Goal: Information Seeking & Learning: Learn about a topic

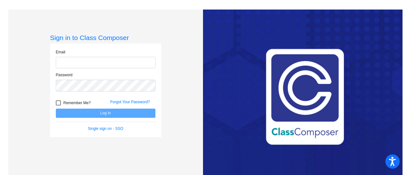
type input "[EMAIL_ADDRESS][DOMAIN_NAME]"
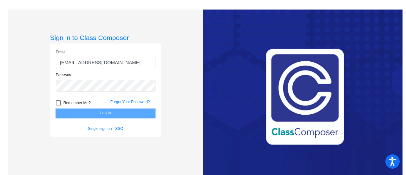
click at [96, 114] on button "Log In" at bounding box center [106, 112] width 100 height 9
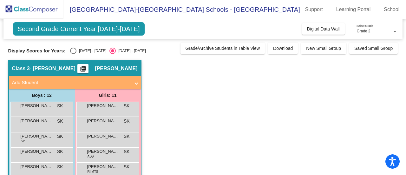
click at [94, 50] on div "[DATE] - [DATE]" at bounding box center [91, 51] width 30 height 6
click at [73, 54] on input "[DATE] - [DATE]" at bounding box center [73, 54] width 0 height 0
radio input "true"
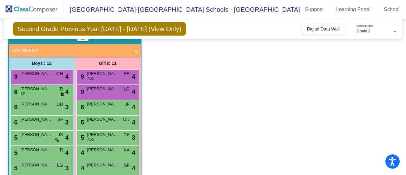
scroll to position [32, 0]
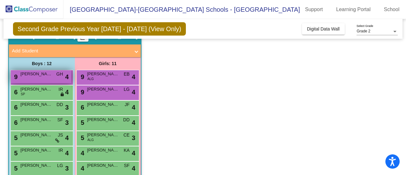
click at [36, 77] on div "9 [PERSON_NAME] GH lock do_not_disturb_alt 4" at bounding box center [41, 76] width 61 height 13
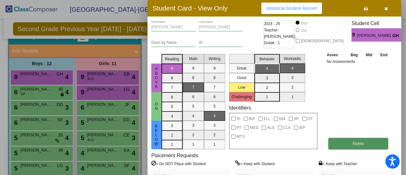
click at [354, 147] on button "Notes" at bounding box center [358, 143] width 60 height 11
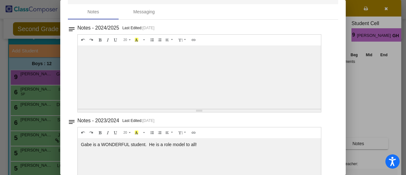
scroll to position [0, 0]
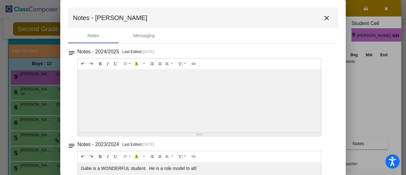
click at [323, 21] on mat-icon "close" at bounding box center [327, 18] width 8 height 8
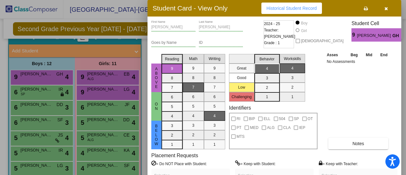
click at [50, 94] on div at bounding box center [203, 87] width 406 height 175
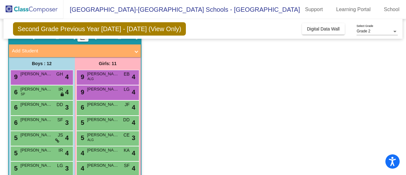
click at [50, 94] on div "6 [PERSON_NAME] SP IR lock do_not_disturb_alt 4" at bounding box center [41, 91] width 61 height 13
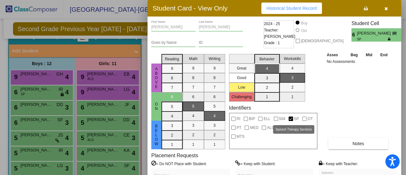
click at [296, 118] on span "SP" at bounding box center [296, 119] width 5 height 8
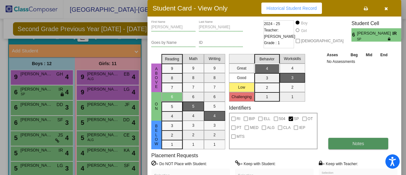
click at [363, 145] on span "Notes" at bounding box center [358, 143] width 12 height 5
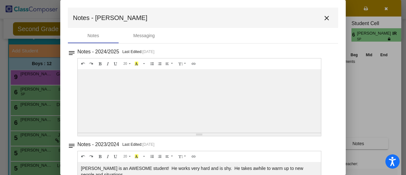
click at [323, 21] on mat-icon "close" at bounding box center [327, 18] width 8 height 8
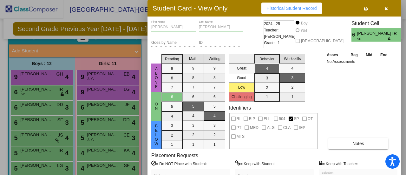
click at [47, 106] on div at bounding box center [203, 87] width 406 height 175
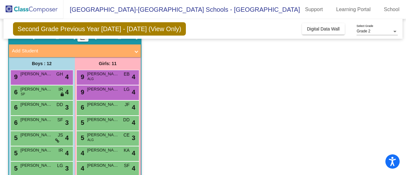
click at [47, 106] on span "[PERSON_NAME]" at bounding box center [37, 104] width 32 height 6
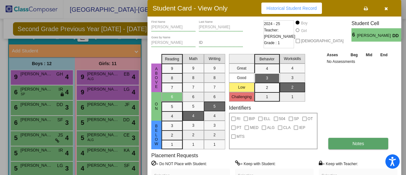
click at [354, 146] on button "Notes" at bounding box center [358, 143] width 60 height 11
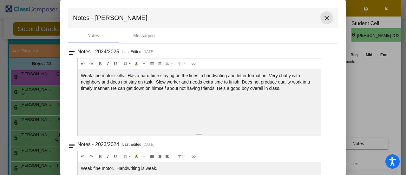
click at [323, 16] on mat-icon "close" at bounding box center [327, 18] width 8 height 8
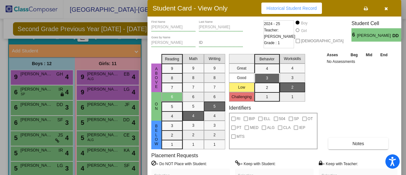
click at [28, 121] on div at bounding box center [203, 87] width 406 height 175
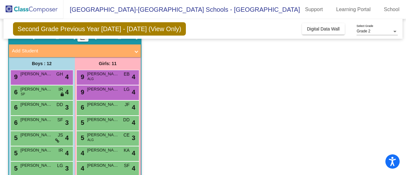
drag, startPoint x: 28, startPoint y: 121, endPoint x: 8, endPoint y: 123, distance: 20.1
click at [8, 123] on mat-sidenav-content "Grade 2 Select Grade Second Grade Previous Year [DATE] - [DATE] (View Only) Add…" at bounding box center [203, 97] width 406 height 156
click at [15, 124] on span "6" at bounding box center [15, 122] width 5 height 7
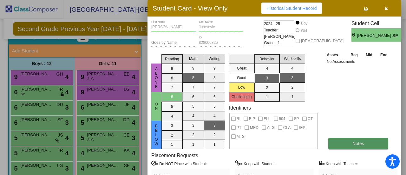
click at [360, 144] on span "Notes" at bounding box center [358, 143] width 12 height 5
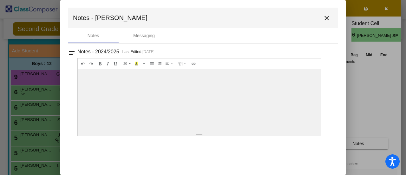
click at [326, 16] on mat-icon "close" at bounding box center [327, 18] width 8 height 8
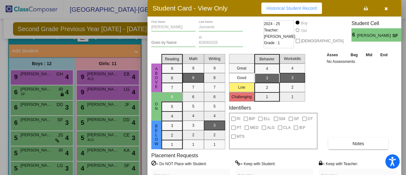
click at [27, 133] on div at bounding box center [203, 87] width 406 height 175
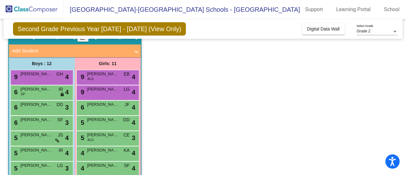
click at [27, 133] on span "[PERSON_NAME]" at bounding box center [37, 135] width 32 height 6
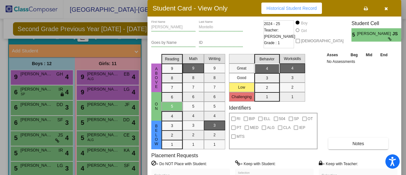
click at [200, 117] on mat-selection-list "Math 9 8 7 6 5 4 3 2 1" at bounding box center [193, 100] width 21 height 98
click at [350, 147] on button "Notes" at bounding box center [358, 143] width 60 height 11
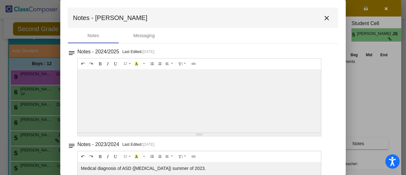
click at [0, 105] on div at bounding box center [203, 87] width 406 height 175
click at [391, 112] on div at bounding box center [203, 87] width 406 height 175
click at [323, 17] on mat-icon "close" at bounding box center [327, 18] width 8 height 8
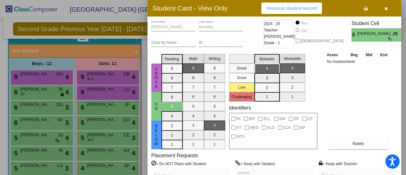
click at [54, 145] on div at bounding box center [203, 87] width 406 height 175
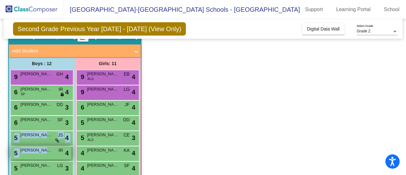
click at [53, 147] on div "9 [PERSON_NAME] GH lock do_not_disturb_alt 4 6 [PERSON_NAME] SP IR lock do_not_…" at bounding box center [41, 161] width 63 height 183
drag, startPoint x: 53, startPoint y: 147, endPoint x: 33, endPoint y: 152, distance: 20.7
click at [33, 152] on span "[PERSON_NAME]" at bounding box center [37, 150] width 32 height 6
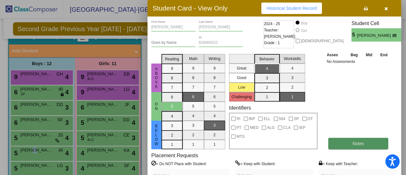
click at [343, 138] on button "Notes" at bounding box center [358, 143] width 60 height 11
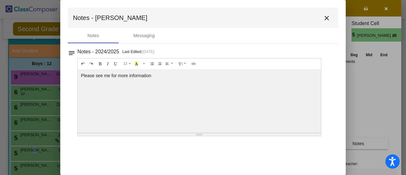
click at [328, 21] on mat-icon "close" at bounding box center [327, 18] width 8 height 8
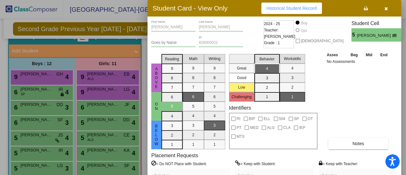
click at [47, 136] on div at bounding box center [203, 87] width 406 height 175
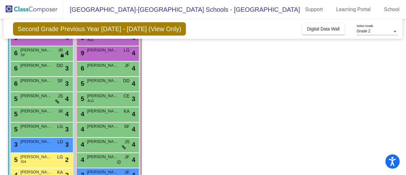
scroll to position [75, 0]
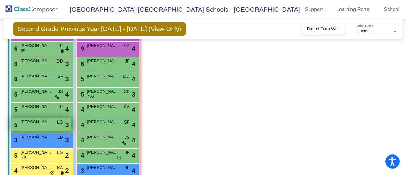
click at [26, 126] on div "5 [PERSON_NAME] LG lock do_not_disturb_alt 3" at bounding box center [41, 124] width 61 height 13
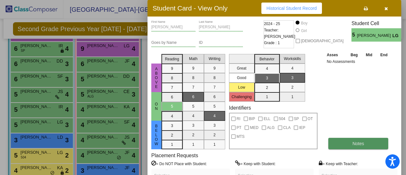
click at [367, 141] on button "Notes" at bounding box center [358, 143] width 60 height 11
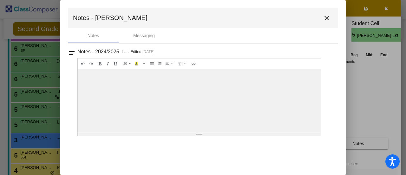
click at [326, 19] on mat-icon "close" at bounding box center [327, 18] width 8 height 8
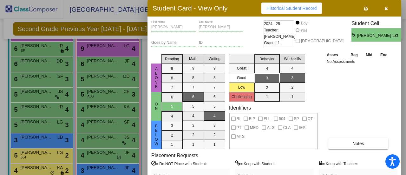
click at [51, 144] on div at bounding box center [203, 87] width 406 height 175
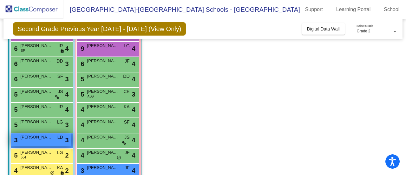
click at [41, 140] on div "3 [PERSON_NAME] LD lock do_not_disturb_alt 3" at bounding box center [41, 139] width 61 height 13
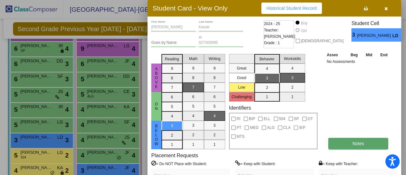
click at [341, 148] on button "Notes" at bounding box center [358, 143] width 60 height 11
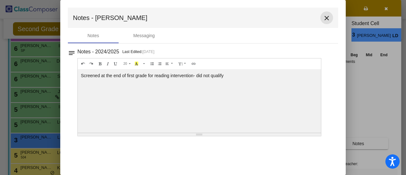
click at [324, 19] on mat-icon "close" at bounding box center [327, 18] width 8 height 8
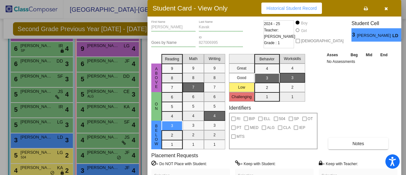
click at [44, 146] on div at bounding box center [203, 87] width 406 height 175
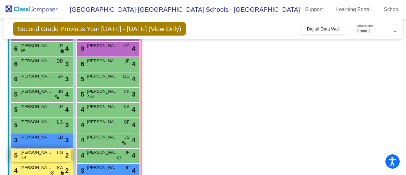
click at [42, 152] on span "[PERSON_NAME]" at bounding box center [37, 152] width 32 height 6
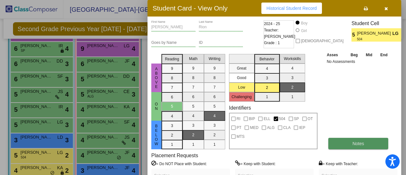
click at [357, 145] on span "Notes" at bounding box center [358, 143] width 12 height 5
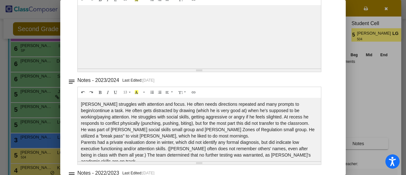
scroll to position [0, 0]
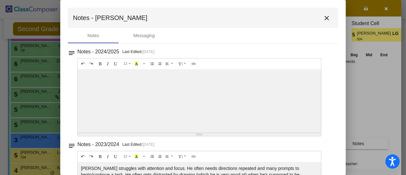
click at [323, 19] on mat-icon "close" at bounding box center [327, 18] width 8 height 8
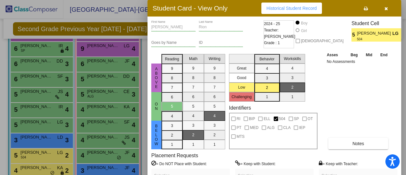
click at [30, 153] on div at bounding box center [203, 87] width 406 height 175
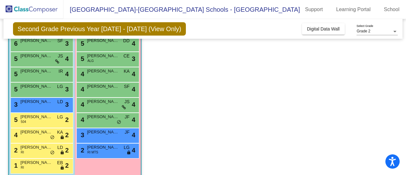
scroll to position [119, 0]
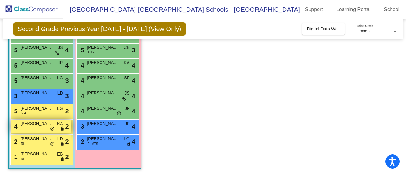
click at [37, 128] on div "4 [PERSON_NAME] KA lock do_not_disturb_alt 2" at bounding box center [41, 126] width 61 height 13
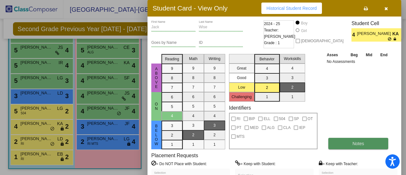
click at [349, 141] on button "Notes" at bounding box center [358, 143] width 60 height 11
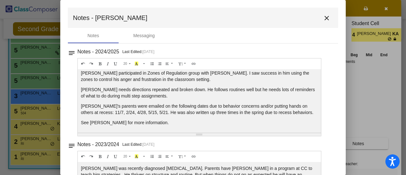
scroll to position [0, 0]
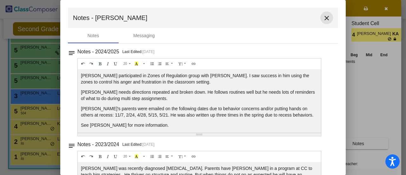
click at [325, 18] on mat-icon "close" at bounding box center [327, 18] width 8 height 8
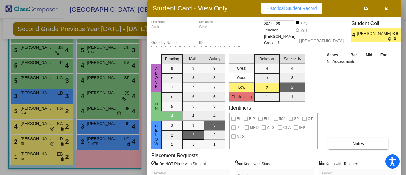
click at [32, 143] on div at bounding box center [203, 87] width 406 height 175
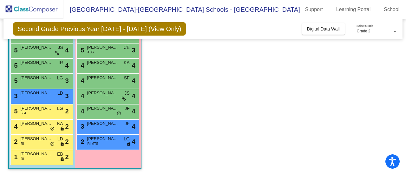
click at [32, 143] on div "2 [PERSON_NAME] RI LD lock do_not_disturb_alt 2" at bounding box center [41, 141] width 61 height 13
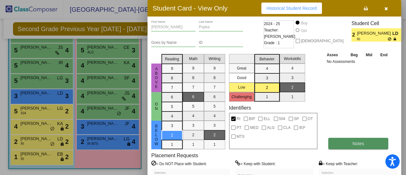
click at [352, 141] on button "Notes" at bounding box center [358, 143] width 60 height 11
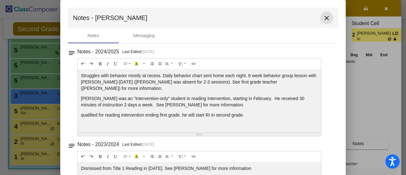
click at [323, 18] on mat-icon "close" at bounding box center [327, 18] width 8 height 8
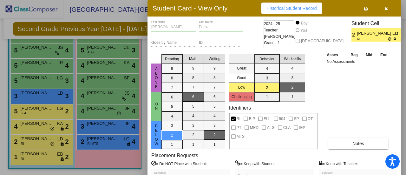
click at [27, 152] on div at bounding box center [203, 87] width 406 height 175
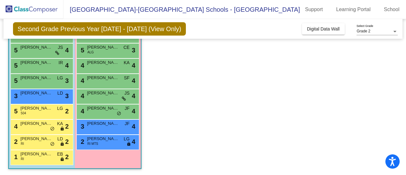
click at [27, 152] on span "[PERSON_NAME]" at bounding box center [37, 154] width 32 height 6
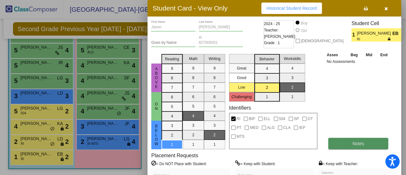
click at [347, 141] on button "Notes" at bounding box center [358, 143] width 60 height 11
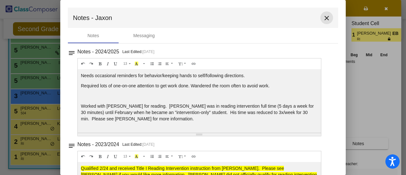
click at [323, 13] on button "close" at bounding box center [326, 17] width 13 height 13
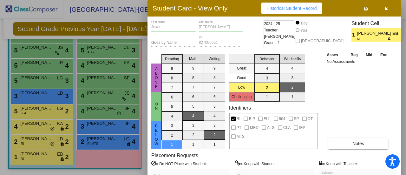
click at [96, 156] on div at bounding box center [203, 87] width 406 height 175
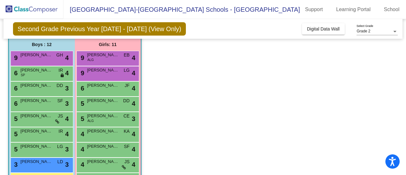
scroll to position [53, 0]
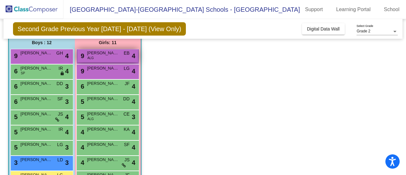
click at [106, 59] on div "9 [PERSON_NAME] ALG EB lock do_not_disturb_alt 4" at bounding box center [107, 55] width 61 height 13
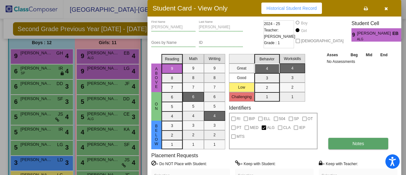
click at [365, 141] on button "Notes" at bounding box center [358, 143] width 60 height 11
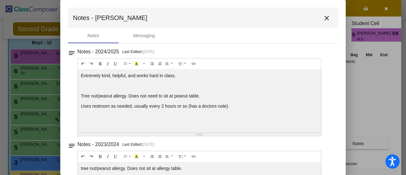
drag, startPoint x: 154, startPoint y: 122, endPoint x: 259, endPoint y: 115, distance: 105.5
click at [259, 115] on div "Extremely kind, helpful, and works hard in class. Tree nut/peanut allergy. Does…" at bounding box center [199, 100] width 243 height 63
click at [282, 82] on p at bounding box center [199, 85] width 237 height 6
click at [323, 17] on mat-icon "close" at bounding box center [327, 18] width 8 height 8
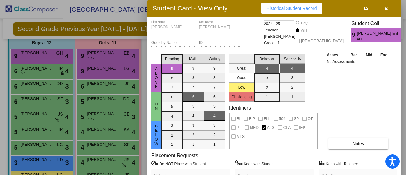
click at [121, 73] on div at bounding box center [203, 87] width 406 height 175
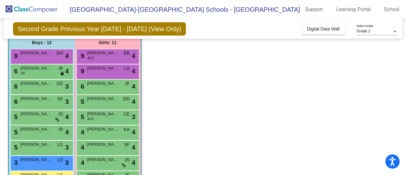
click at [121, 73] on div "9 [PERSON_NAME] lock do_not_disturb_alt 4" at bounding box center [107, 70] width 61 height 13
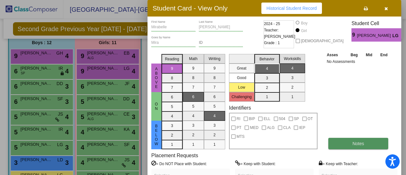
click at [353, 143] on span "Notes" at bounding box center [358, 143] width 12 height 5
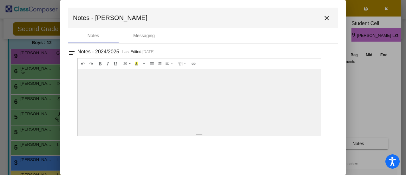
click at [20, 86] on div at bounding box center [203, 87] width 406 height 175
click at [327, 18] on mat-icon "close" at bounding box center [327, 18] width 8 height 8
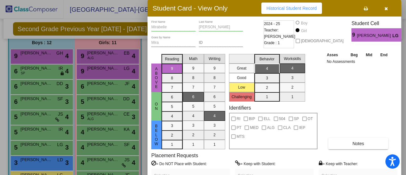
click at [98, 93] on div at bounding box center [203, 87] width 406 height 175
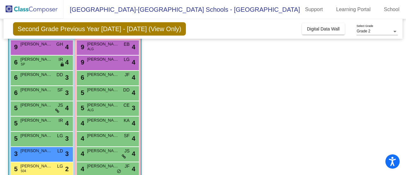
scroll to position [62, 0]
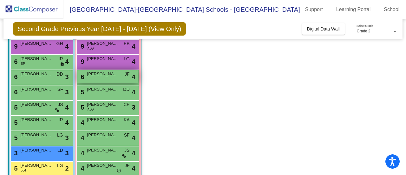
click at [96, 79] on div "6 [PERSON_NAME] JF lock do_not_disturb_alt 4" at bounding box center [107, 76] width 61 height 13
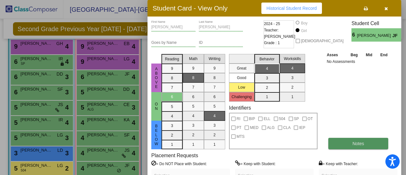
click at [349, 146] on button "Notes" at bounding box center [358, 143] width 60 height 11
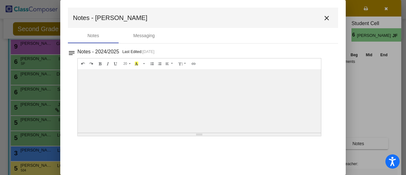
click at [331, 23] on mat-toolbar "Notes - [PERSON_NAME]" at bounding box center [203, 18] width 270 height 20
click at [327, 17] on mat-icon "close" at bounding box center [327, 18] width 8 height 8
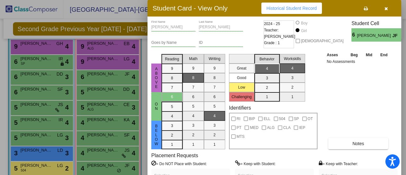
click at [91, 80] on div at bounding box center [203, 87] width 406 height 175
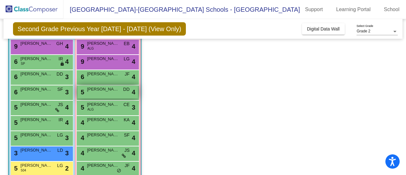
click at [92, 92] on span "[PERSON_NAME]" at bounding box center [103, 89] width 32 height 6
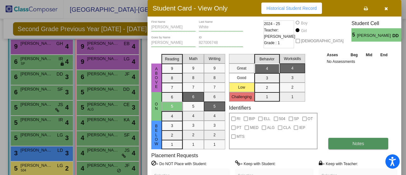
click at [375, 139] on button "Notes" at bounding box center [358, 143] width 60 height 11
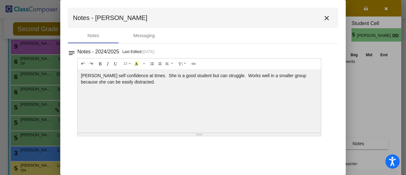
click at [34, 85] on div at bounding box center [203, 87] width 406 height 175
click at [325, 20] on mat-icon "close" at bounding box center [327, 18] width 8 height 8
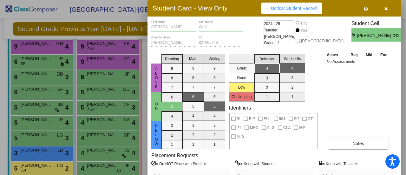
click at [78, 99] on div at bounding box center [203, 87] width 406 height 175
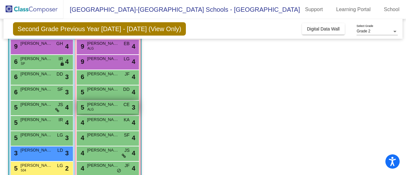
click at [100, 106] on span "[PERSON_NAME]" at bounding box center [103, 104] width 32 height 6
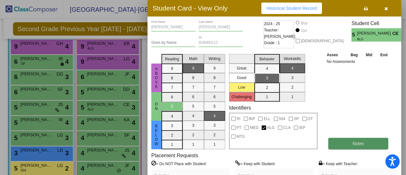
click at [350, 142] on button "Notes" at bounding box center [358, 143] width 60 height 11
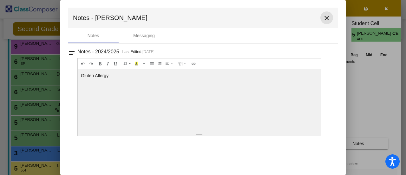
click at [327, 19] on mat-icon "close" at bounding box center [327, 18] width 8 height 8
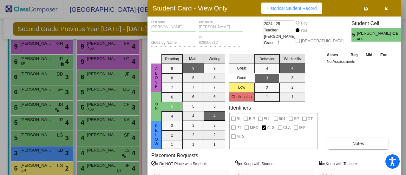
click at [110, 74] on div at bounding box center [203, 87] width 406 height 175
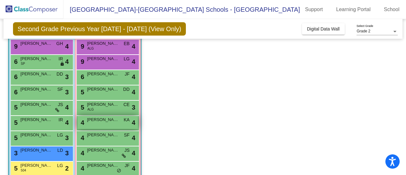
click at [117, 120] on span "[PERSON_NAME]" at bounding box center [103, 119] width 32 height 6
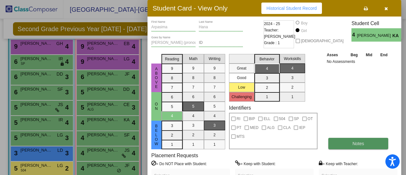
click at [354, 144] on span "Notes" at bounding box center [358, 143] width 12 height 5
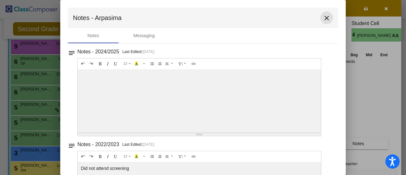
click at [326, 19] on mat-icon "close" at bounding box center [327, 18] width 8 height 8
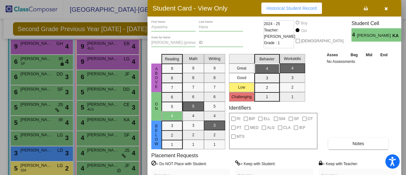
click at [111, 110] on div at bounding box center [203, 87] width 406 height 175
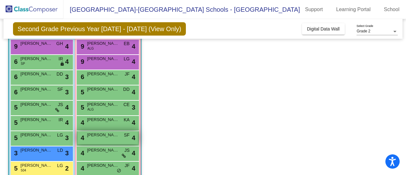
click at [103, 134] on span "[PERSON_NAME]" at bounding box center [103, 135] width 32 height 6
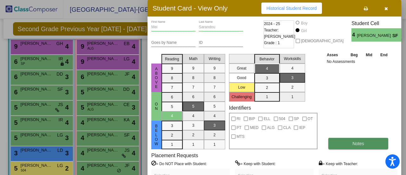
click at [351, 141] on button "Notes" at bounding box center [358, 143] width 60 height 11
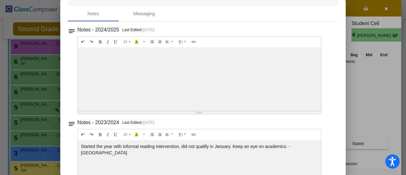
scroll to position [0, 0]
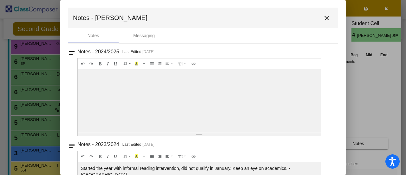
click at [323, 19] on mat-icon "close" at bounding box center [327, 18] width 8 height 8
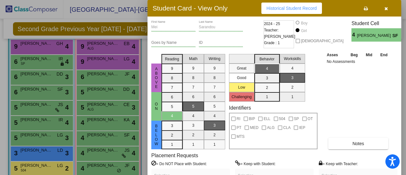
click at [139, 114] on div at bounding box center [203, 87] width 406 height 175
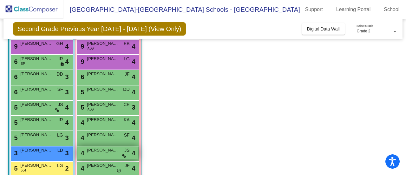
click at [107, 151] on span "[PERSON_NAME]" at bounding box center [103, 150] width 32 height 6
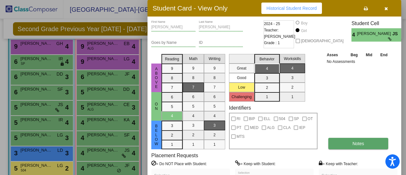
click at [358, 140] on button "Notes" at bounding box center [358, 143] width 60 height 11
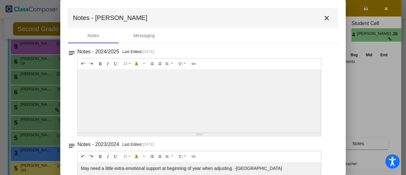
click at [30, 104] on div at bounding box center [203, 87] width 406 height 175
click at [323, 19] on mat-icon "close" at bounding box center [327, 18] width 8 height 8
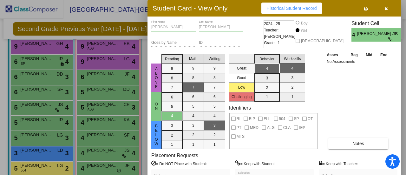
click at [58, 116] on div at bounding box center [203, 87] width 406 height 175
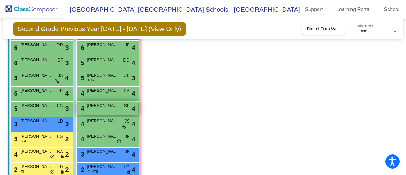
scroll to position [92, 0]
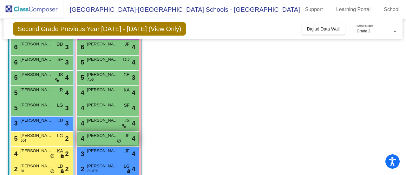
click at [86, 135] on div "4 [PERSON_NAME] lock do_not_disturb_alt 4" at bounding box center [107, 138] width 61 height 13
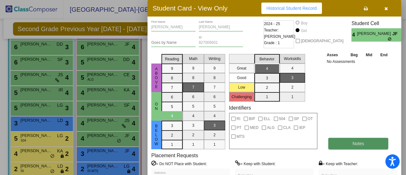
click at [367, 140] on button "Notes" at bounding box center [358, 143] width 60 height 11
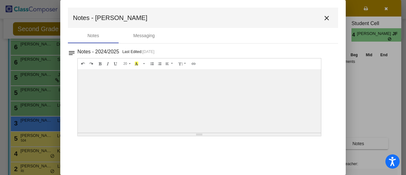
click at [327, 17] on mat-icon "close" at bounding box center [327, 18] width 8 height 8
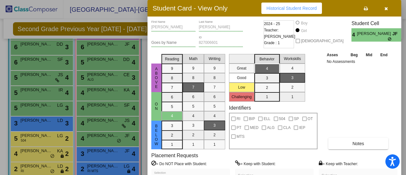
click at [108, 77] on div at bounding box center [203, 87] width 406 height 175
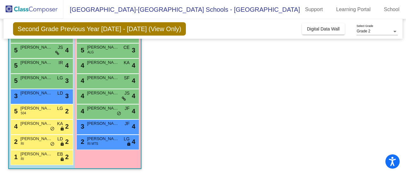
scroll to position [118, 0]
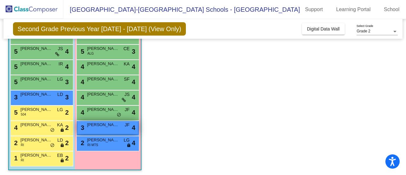
click at [105, 126] on span "[PERSON_NAME]" at bounding box center [103, 124] width 32 height 6
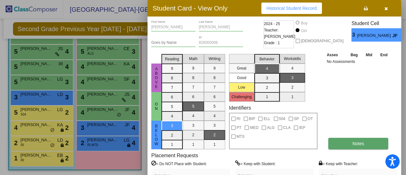
click at [367, 141] on button "Notes" at bounding box center [358, 143] width 60 height 11
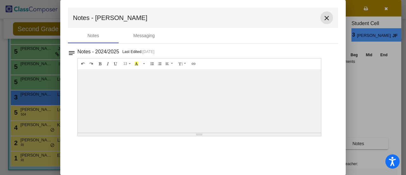
click at [328, 15] on mat-icon "close" at bounding box center [327, 18] width 8 height 8
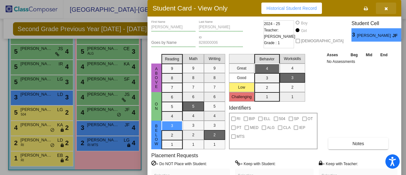
click at [385, 9] on icon "button" at bounding box center [385, 8] width 3 height 4
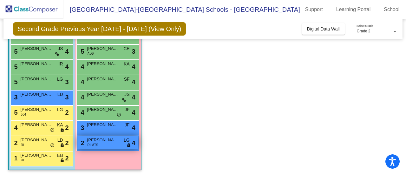
click at [100, 144] on div "2 [PERSON_NAME] RI MTS LG lock do_not_disturb_alt 4" at bounding box center [107, 142] width 61 height 13
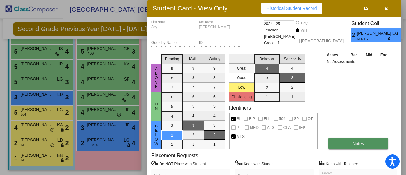
click at [350, 142] on button "Notes" at bounding box center [358, 143] width 60 height 11
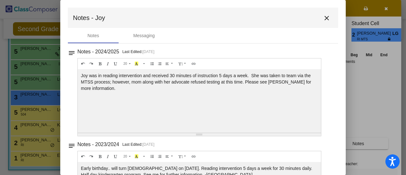
click at [324, 19] on mat-icon "close" at bounding box center [327, 18] width 8 height 8
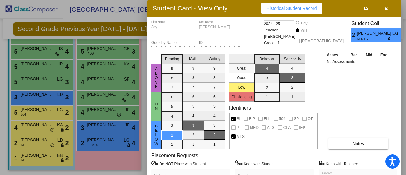
click at [121, 121] on div at bounding box center [203, 87] width 406 height 175
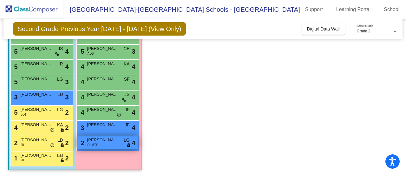
click at [97, 143] on span "RI MTS" at bounding box center [93, 144] width 11 height 5
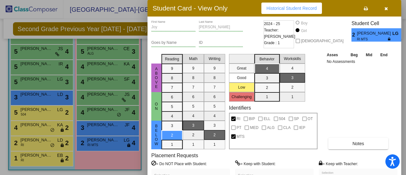
click at [354, 136] on div "Asses Beg Mid End No Assessments Notes" at bounding box center [358, 100] width 67 height 98
click at [354, 142] on span "Notes" at bounding box center [358, 143] width 12 height 5
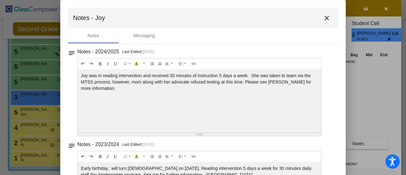
click at [378, 103] on div at bounding box center [203, 87] width 406 height 175
click at [323, 17] on mat-icon "close" at bounding box center [327, 18] width 8 height 8
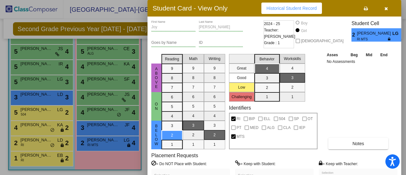
click at [96, 158] on div at bounding box center [203, 87] width 406 height 175
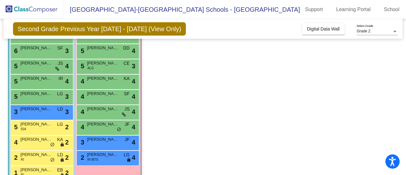
scroll to position [119, 0]
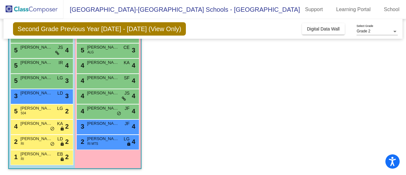
click at [175, 151] on app-classroom "Class 3 - [PERSON_NAME] picture_as_pdf [PERSON_NAME] Add Student First Name Las…" at bounding box center [203, 58] width 390 height 234
